Goal: Transaction & Acquisition: Book appointment/travel/reservation

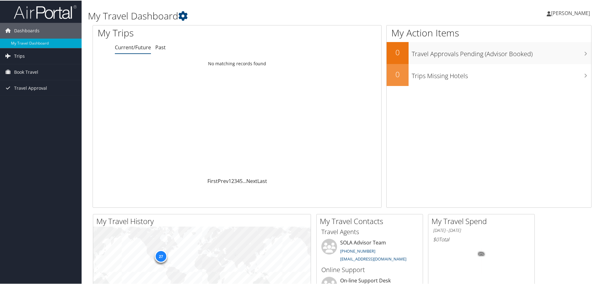
click at [37, 57] on link "Trips" at bounding box center [41, 56] width 82 height 16
click at [25, 100] on span "Book Travel" at bounding box center [26, 100] width 24 height 16
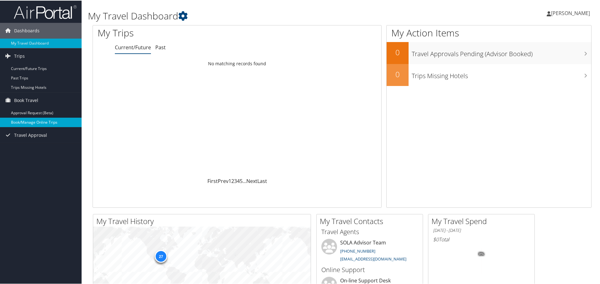
click at [37, 121] on link "Book/Manage Online Trips" at bounding box center [41, 121] width 82 height 9
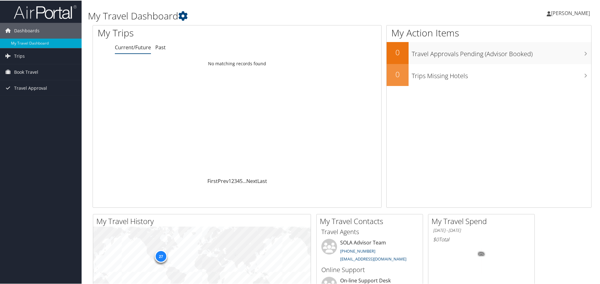
click at [562, 11] on span "[PERSON_NAME]" at bounding box center [570, 12] width 39 height 7
click at [490, 14] on div "AMANDA SAPP AMANDA SAPP My Settings Travel Agency Contacts View Travel Profile …" at bounding box center [502, 15] width 201 height 24
click at [569, 10] on span "[PERSON_NAME]" at bounding box center [570, 12] width 39 height 7
click at [547, 107] on link "Sign Out" at bounding box center [554, 102] width 70 height 11
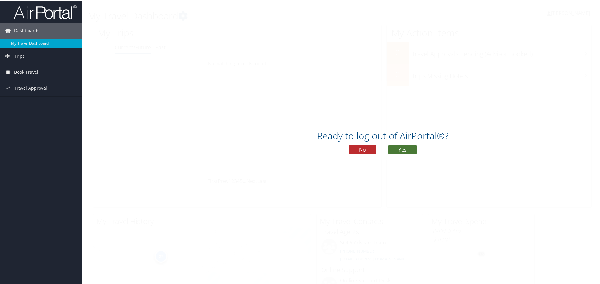
click at [403, 150] on button "Yes" at bounding box center [403, 148] width 28 height 9
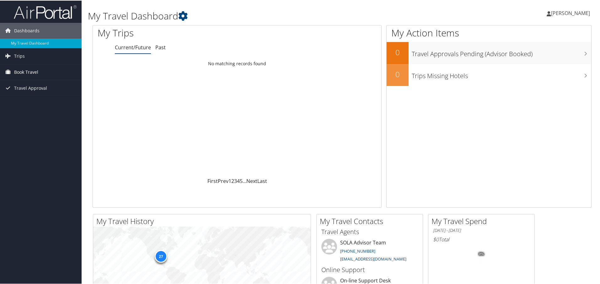
click at [36, 70] on span "Book Travel" at bounding box center [26, 72] width 24 height 16
click at [18, 92] on link "Book/Manage Online Trips" at bounding box center [41, 93] width 82 height 9
